Goal: Find specific page/section: Find specific page/section

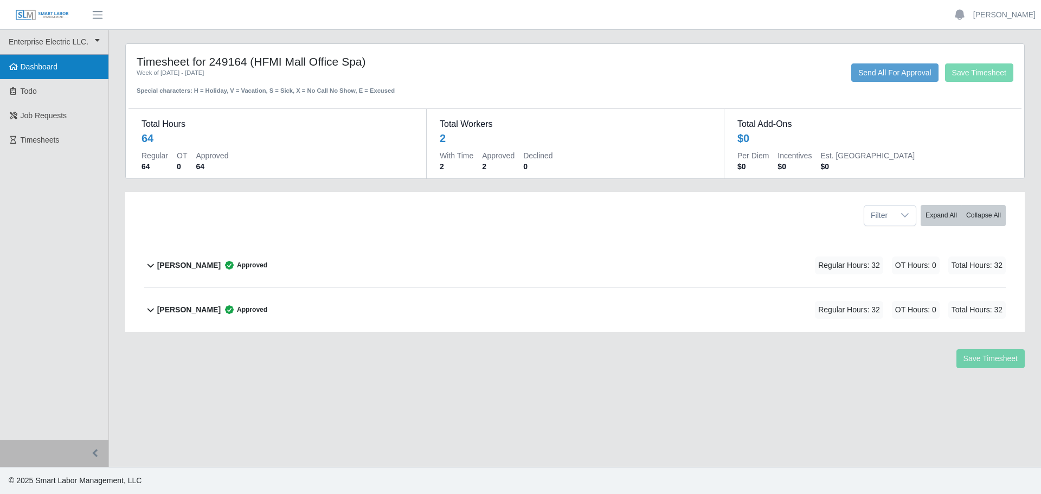
click at [35, 73] on link "Dashboard" at bounding box center [54, 67] width 108 height 24
